Goal: Navigation & Orientation: Find specific page/section

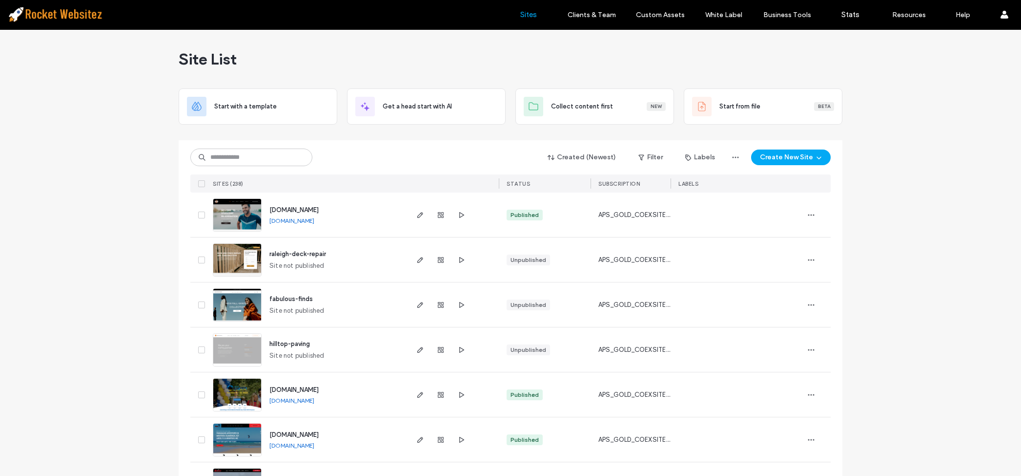
click at [277, 154] on input at bounding box center [251, 157] width 122 height 18
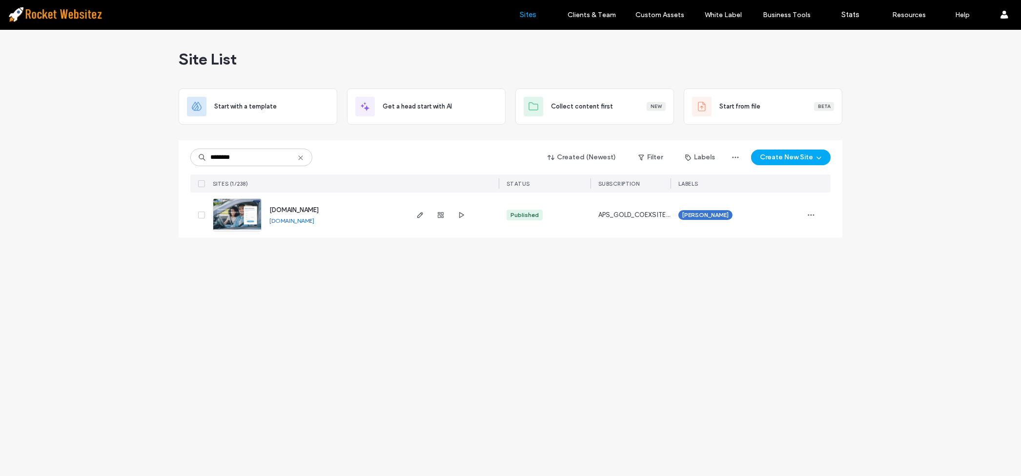
type input "********"
click at [247, 207] on img at bounding box center [237, 232] width 48 height 66
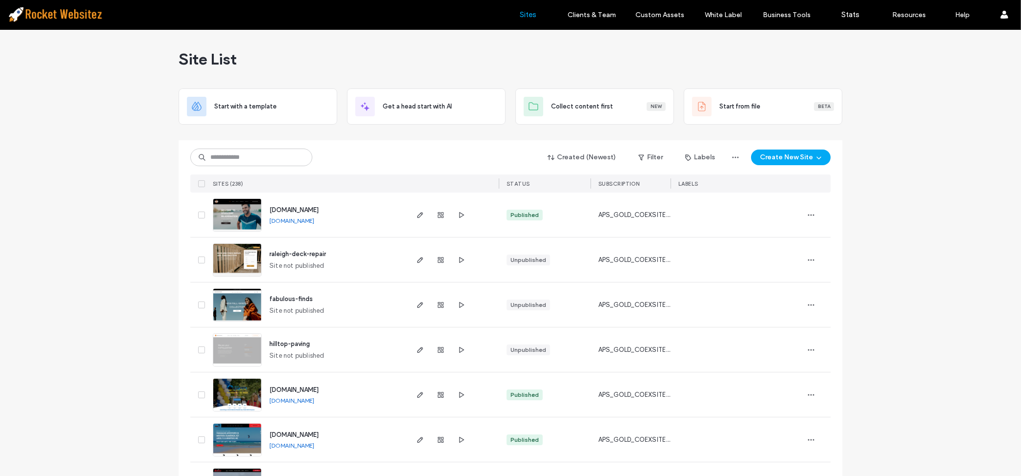
click at [239, 254] on img at bounding box center [237, 277] width 48 height 66
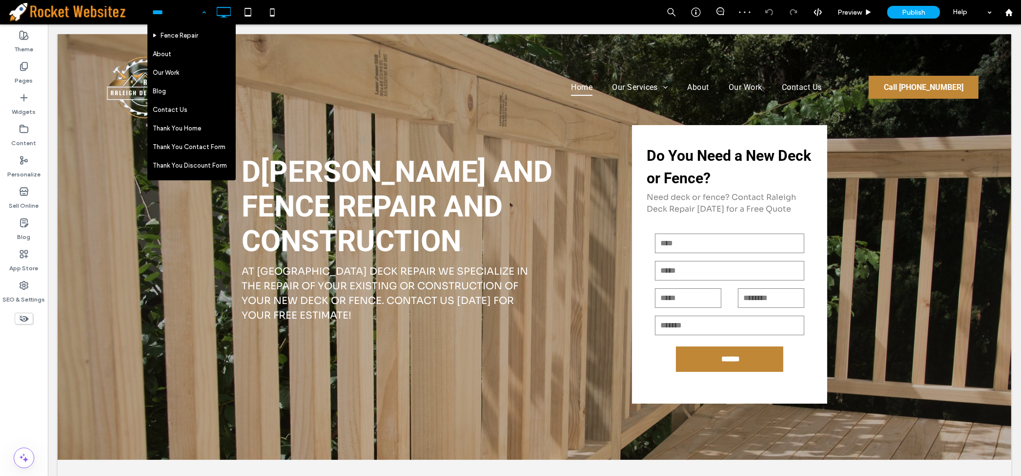
scroll to position [108, 0]
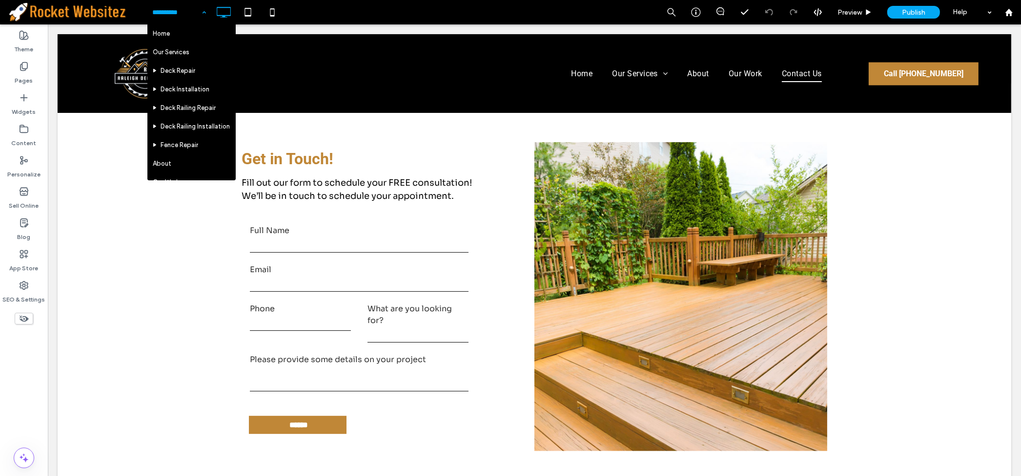
scroll to position [434, 0]
